Goal: Find specific page/section: Find specific page/section

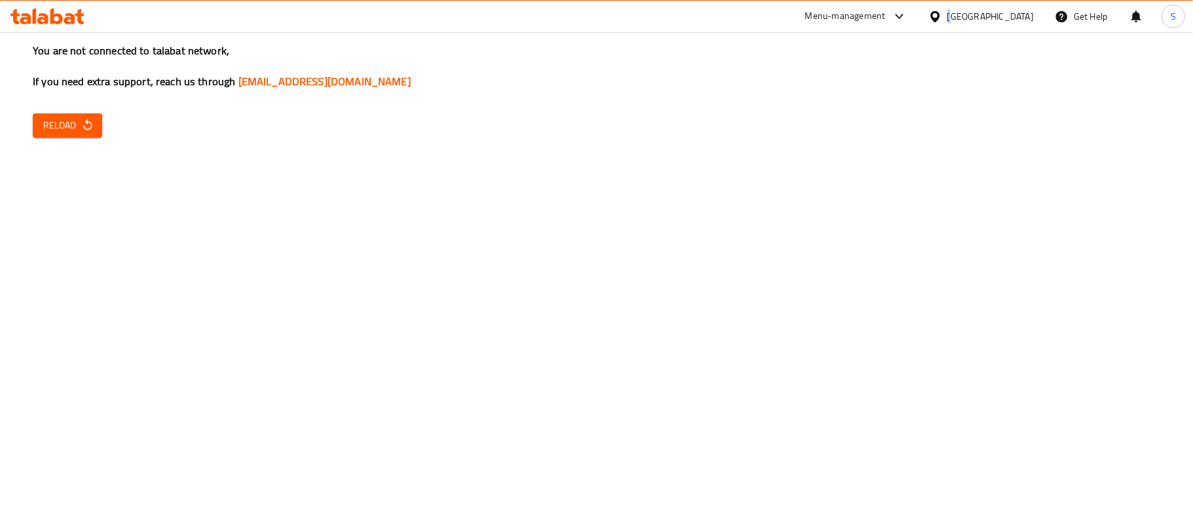
click at [1014, 22] on div "[GEOGRAPHIC_DATA]" at bounding box center [990, 16] width 86 height 14
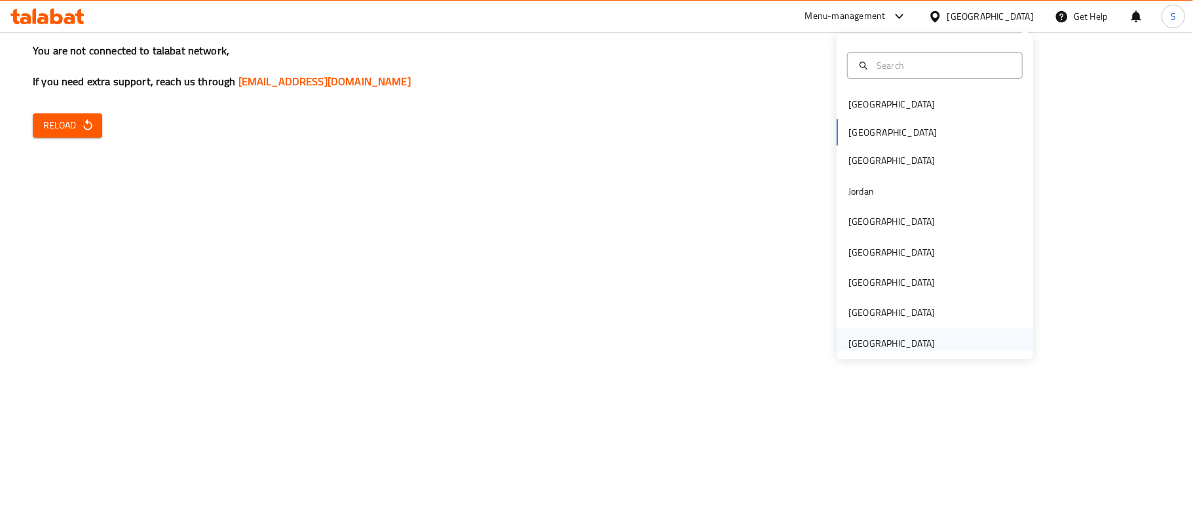
click at [853, 347] on div "United Arab Emirates" at bounding box center [892, 343] width 86 height 14
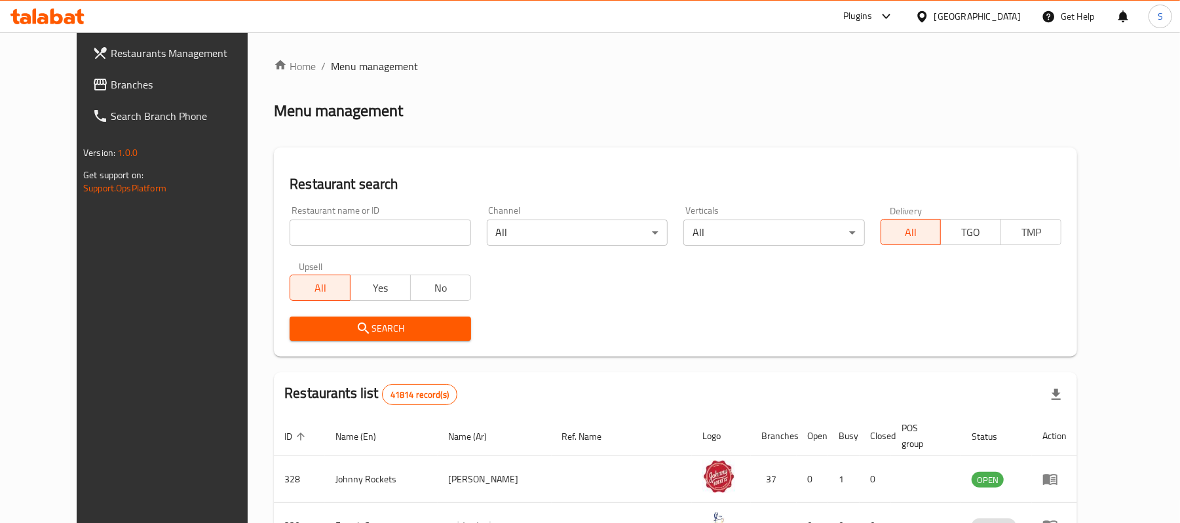
click at [334, 224] on input "search" at bounding box center [380, 233] width 181 height 26
paste input "8304"
type input "8304"
click button "Search" at bounding box center [380, 328] width 181 height 24
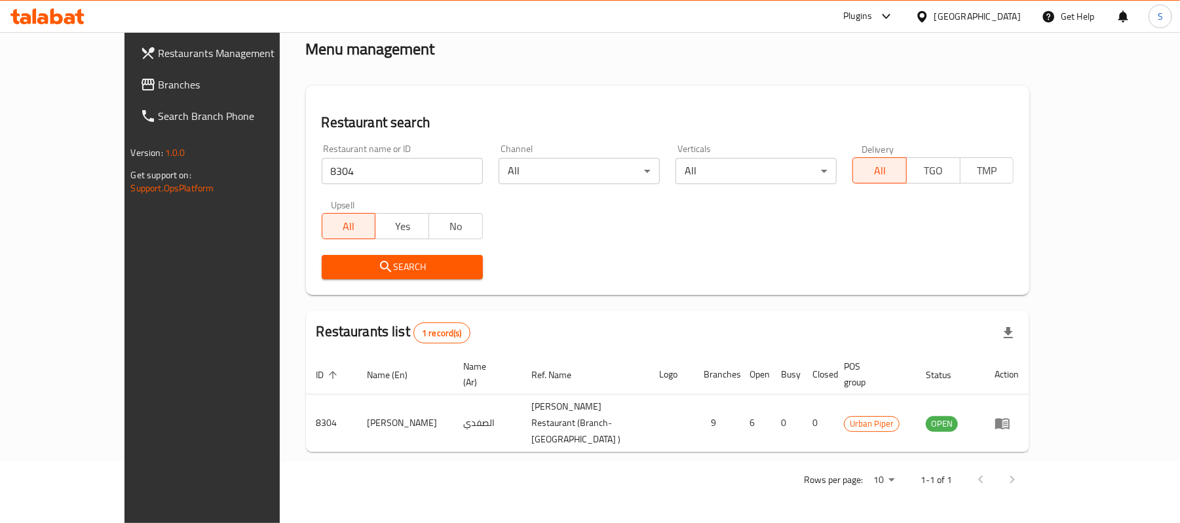
scroll to position [37, 0]
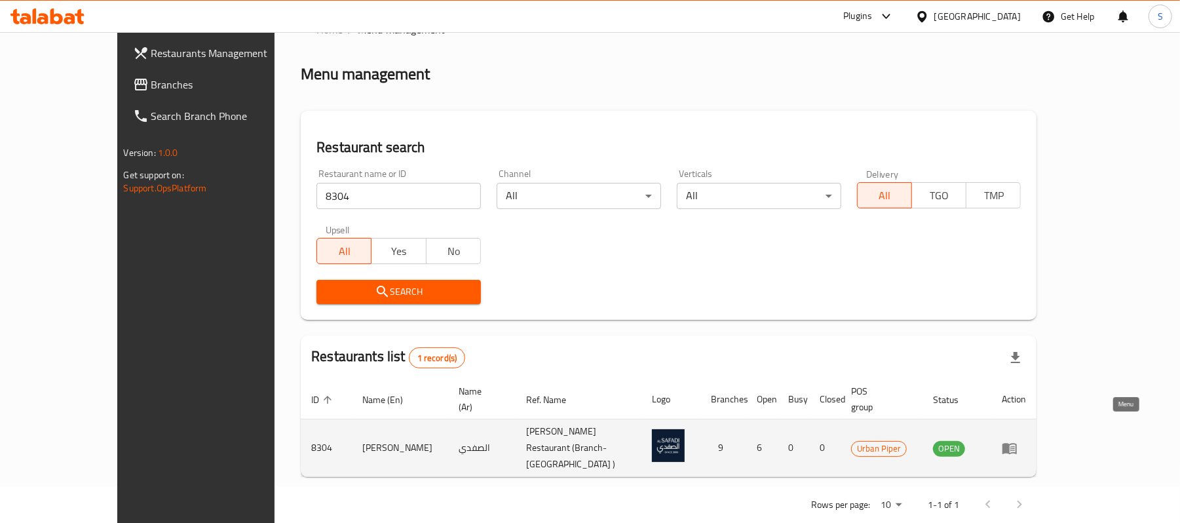
click at [1017, 443] on icon "enhanced table" at bounding box center [1010, 448] width 14 height 11
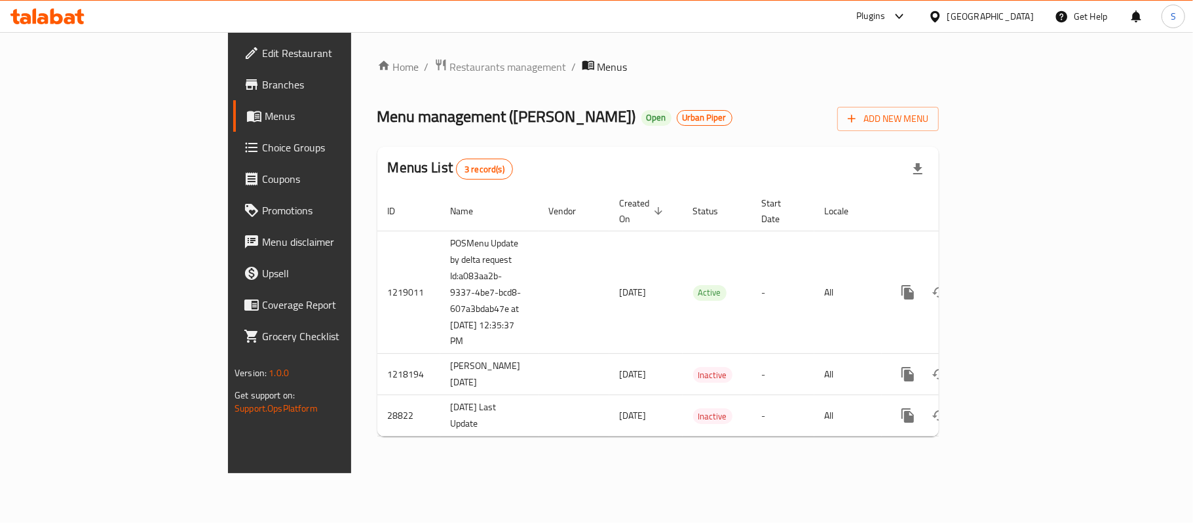
click at [262, 85] on span "Branches" at bounding box center [339, 85] width 155 height 16
